Goal: Task Accomplishment & Management: Manage account settings

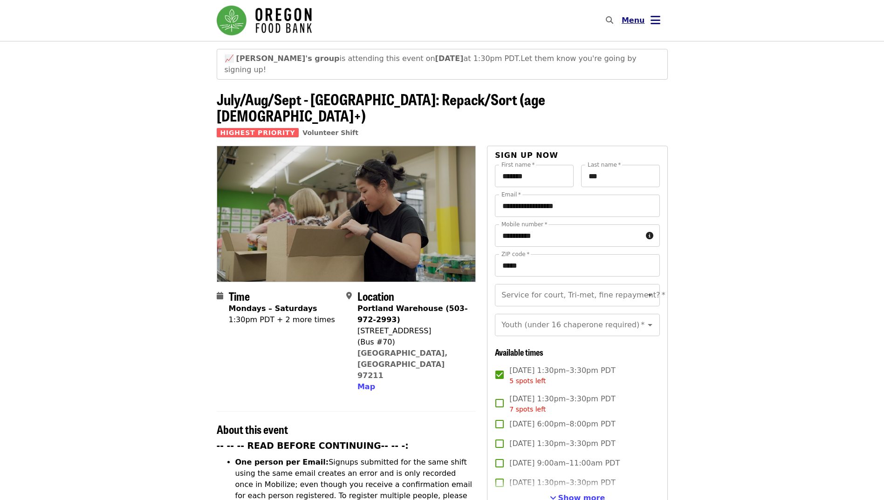
click at [651, 22] on icon "bars icon" at bounding box center [655, 21] width 10 height 14
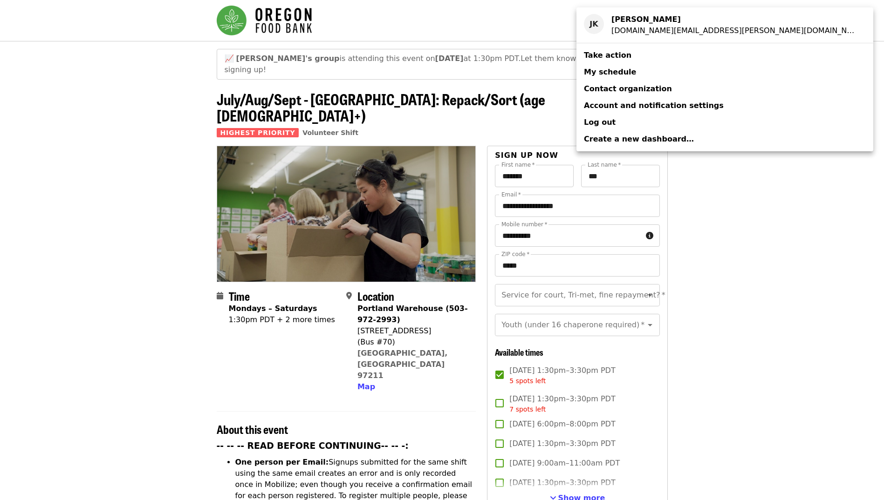
click at [646, 72] on link "My schedule" at bounding box center [724, 72] width 297 height 17
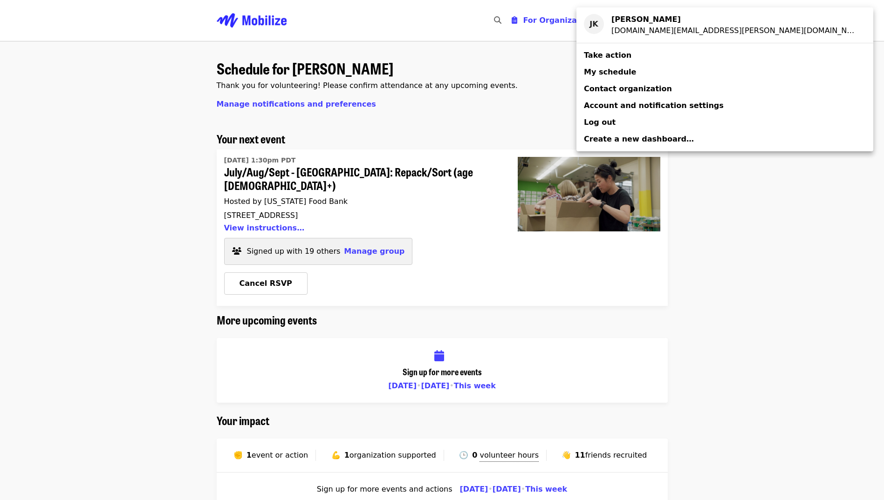
click at [130, 212] on div "Account menu" at bounding box center [445, 250] width 891 height 500
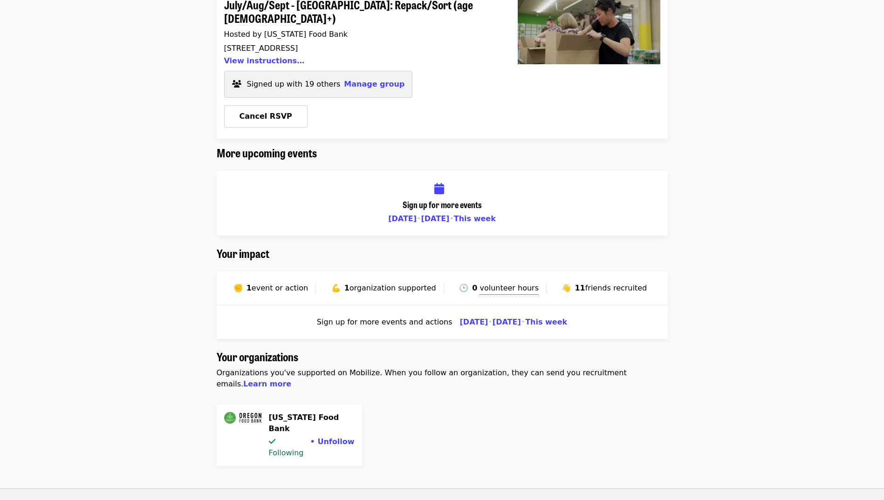
scroll to position [280, 0]
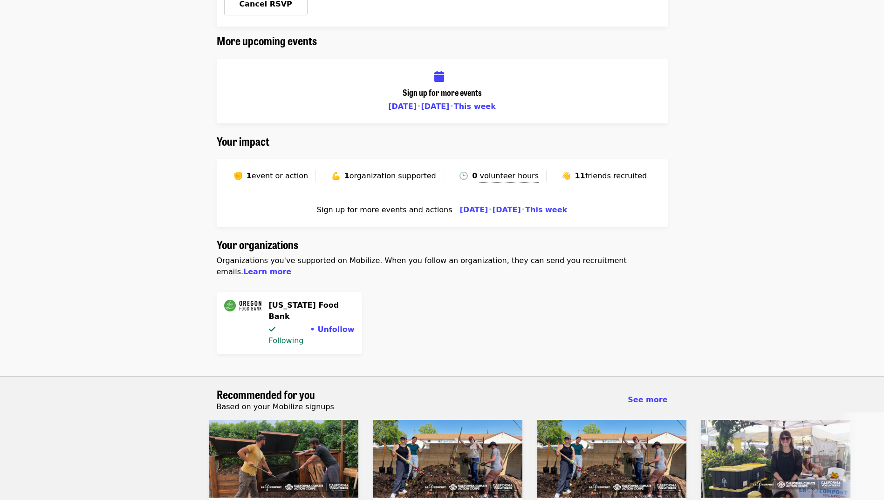
click at [601, 171] on span "friends recruited" at bounding box center [616, 175] width 62 height 9
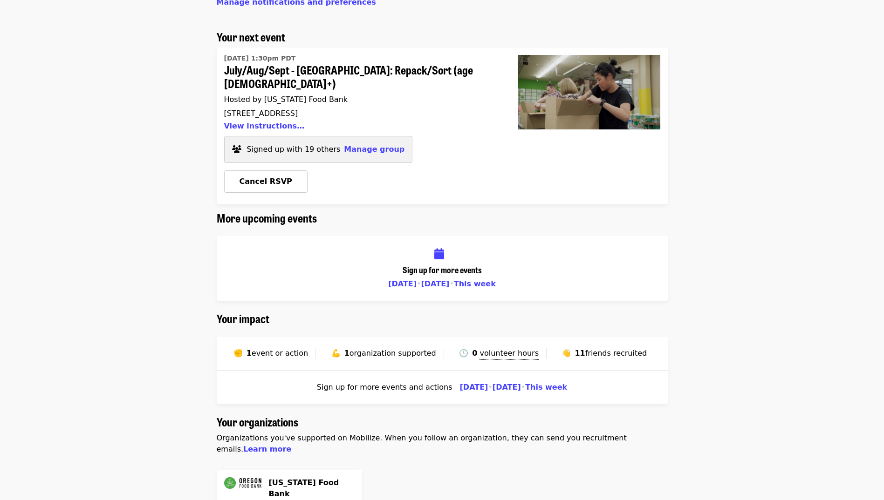
scroll to position [0, 0]
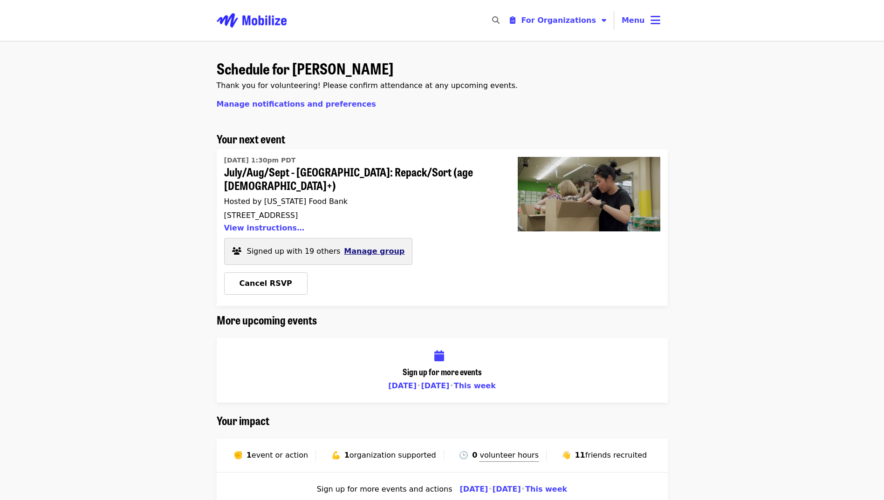
click at [359, 247] on span "Manage group" at bounding box center [374, 251] width 61 height 9
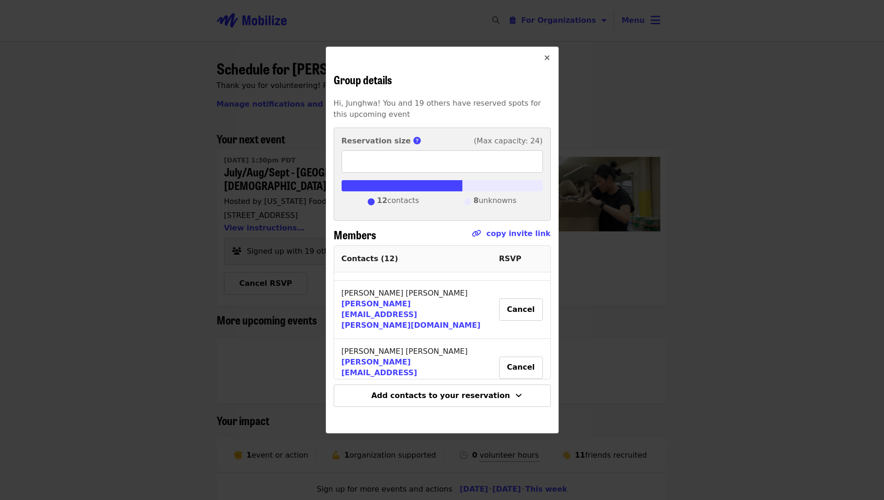
scroll to position [376, 0]
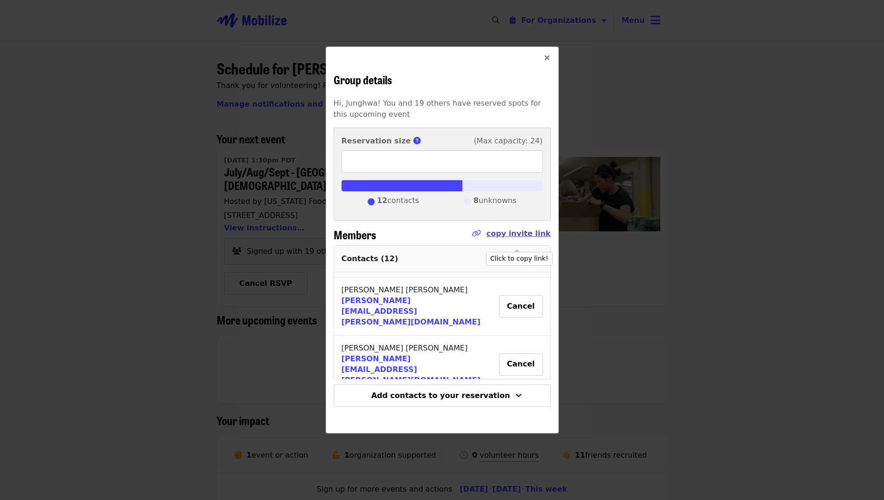
click at [509, 234] on link "copy invite link" at bounding box center [518, 233] width 64 height 9
click at [526, 231] on link "copy invite link" at bounding box center [518, 233] width 64 height 9
